Goal: Task Accomplishment & Management: Use online tool/utility

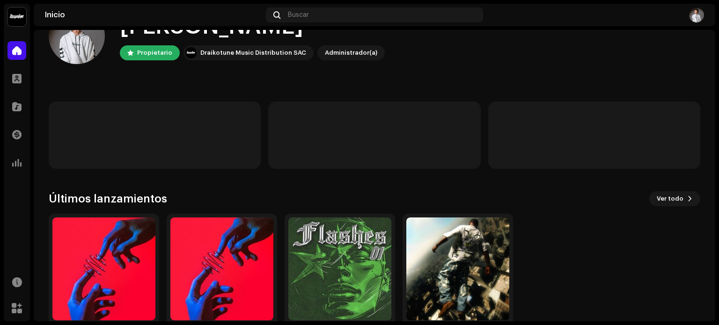
scroll to position [79, 0]
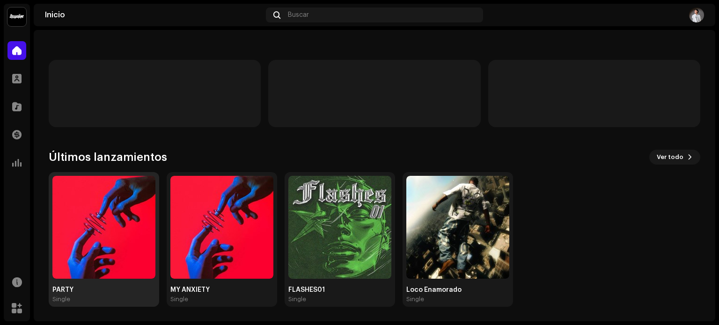
click at [95, 197] on img at bounding box center [103, 227] width 103 height 103
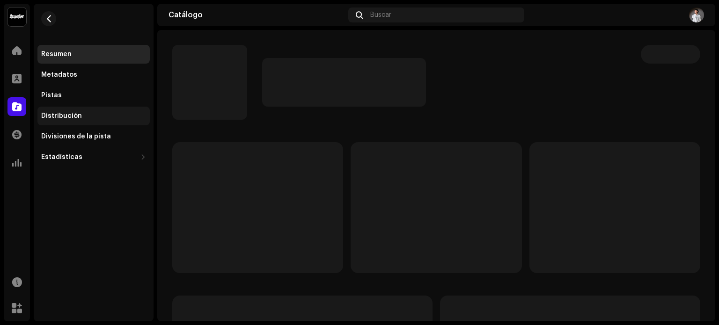
click at [109, 119] on div "Distribución" at bounding box center [93, 115] width 105 height 7
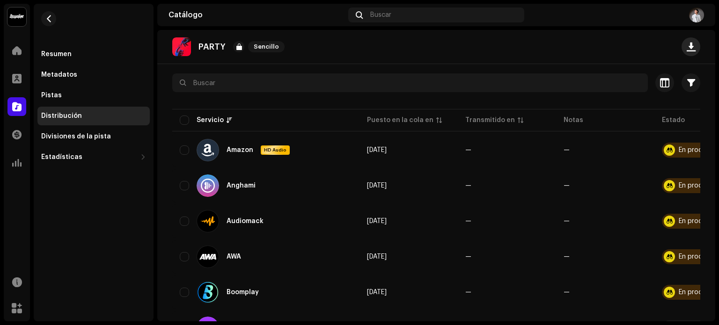
scroll to position [94, 0]
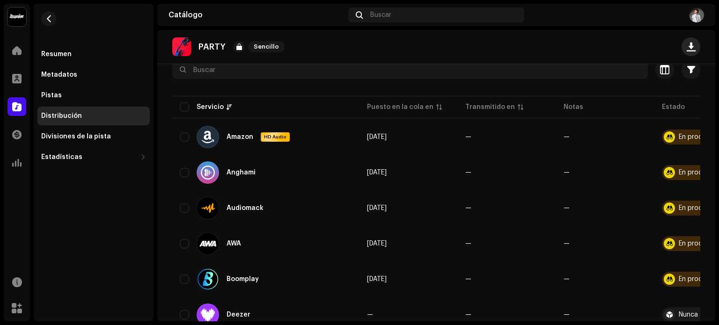
click at [683, 54] on button "button" at bounding box center [690, 46] width 19 height 19
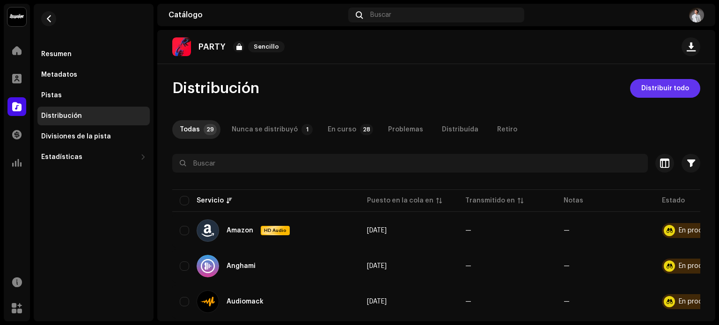
click at [641, 94] on span "Distribuir todo" at bounding box center [665, 88] width 48 height 19
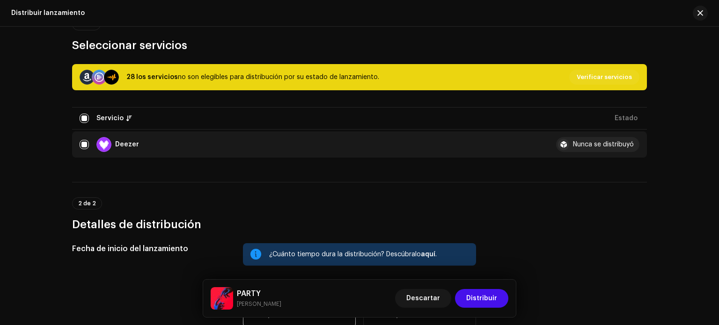
scroll to position [94, 0]
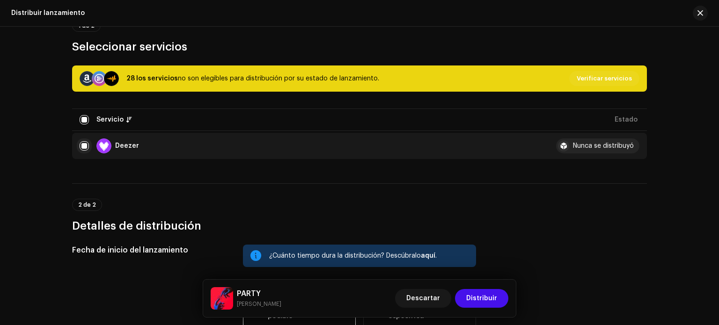
click at [82, 145] on input "checkbox" at bounding box center [84, 145] width 9 height 9
checkbox input "false"
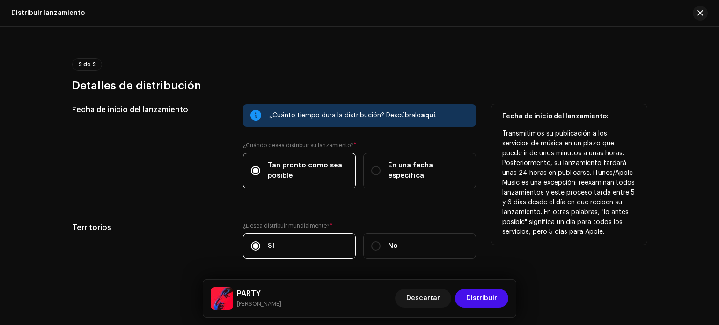
scroll to position [268, 0]
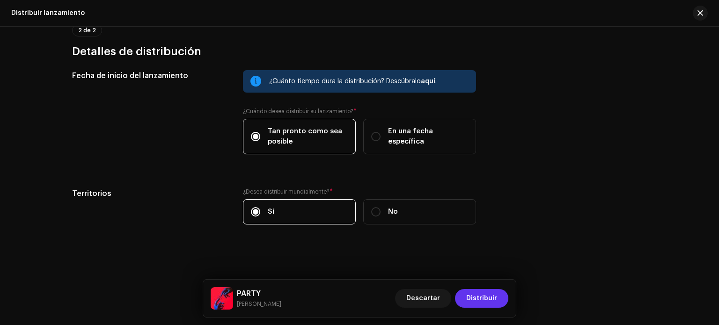
click at [469, 300] on span "Distribuir" at bounding box center [481, 298] width 31 height 19
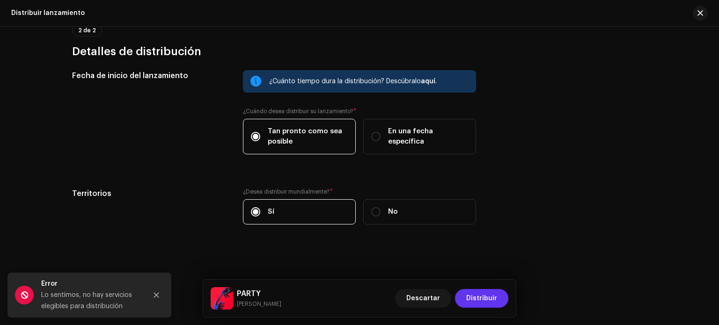
click at [470, 295] on span "Distribuir" at bounding box center [481, 298] width 31 height 19
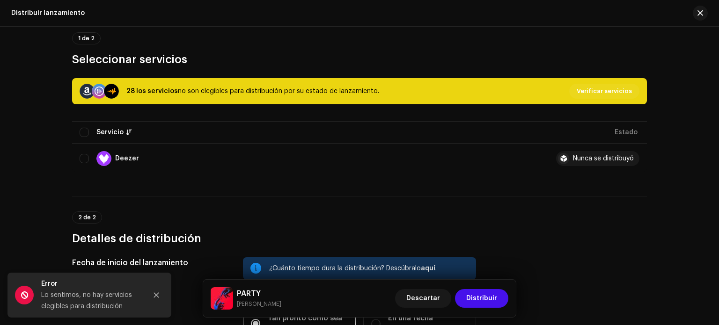
scroll to position [34, 0]
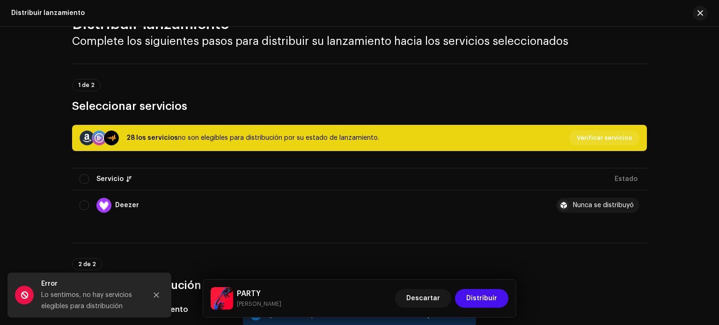
click at [584, 134] on span "Verificar servicios" at bounding box center [603, 138] width 55 height 19
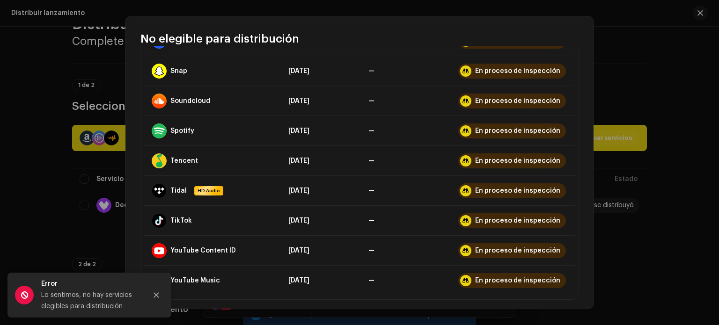
scroll to position [631, 0]
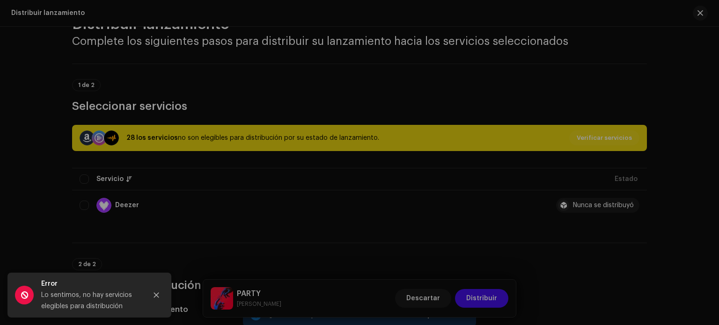
click at [700, 143] on div "No elegible para distribución Servicio Últimos pendientes Últimas transmisiones…" at bounding box center [359, 162] width 719 height 325
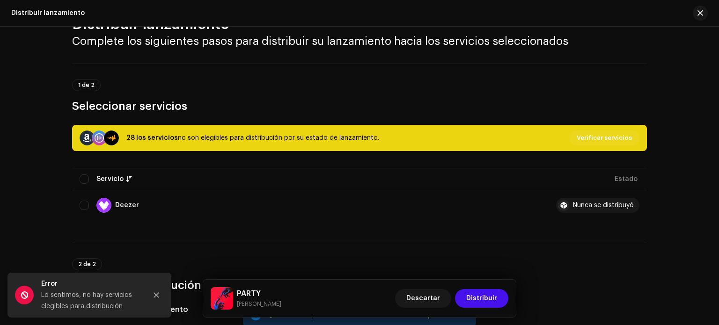
click at [700, 143] on div "Distribuir lanzamiento Complete los siguientes pasos para distribuir su lanzami…" at bounding box center [359, 176] width 719 height 298
click at [705, 17] on button "button" at bounding box center [699, 13] width 15 height 15
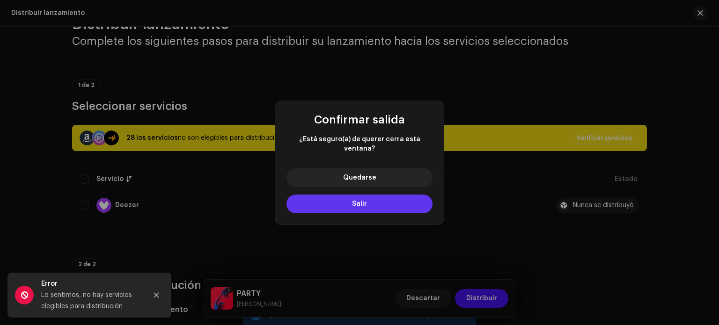
click at [397, 200] on button "Salir" at bounding box center [359, 204] width 146 height 19
